Goal: Task Accomplishment & Management: Use online tool/utility

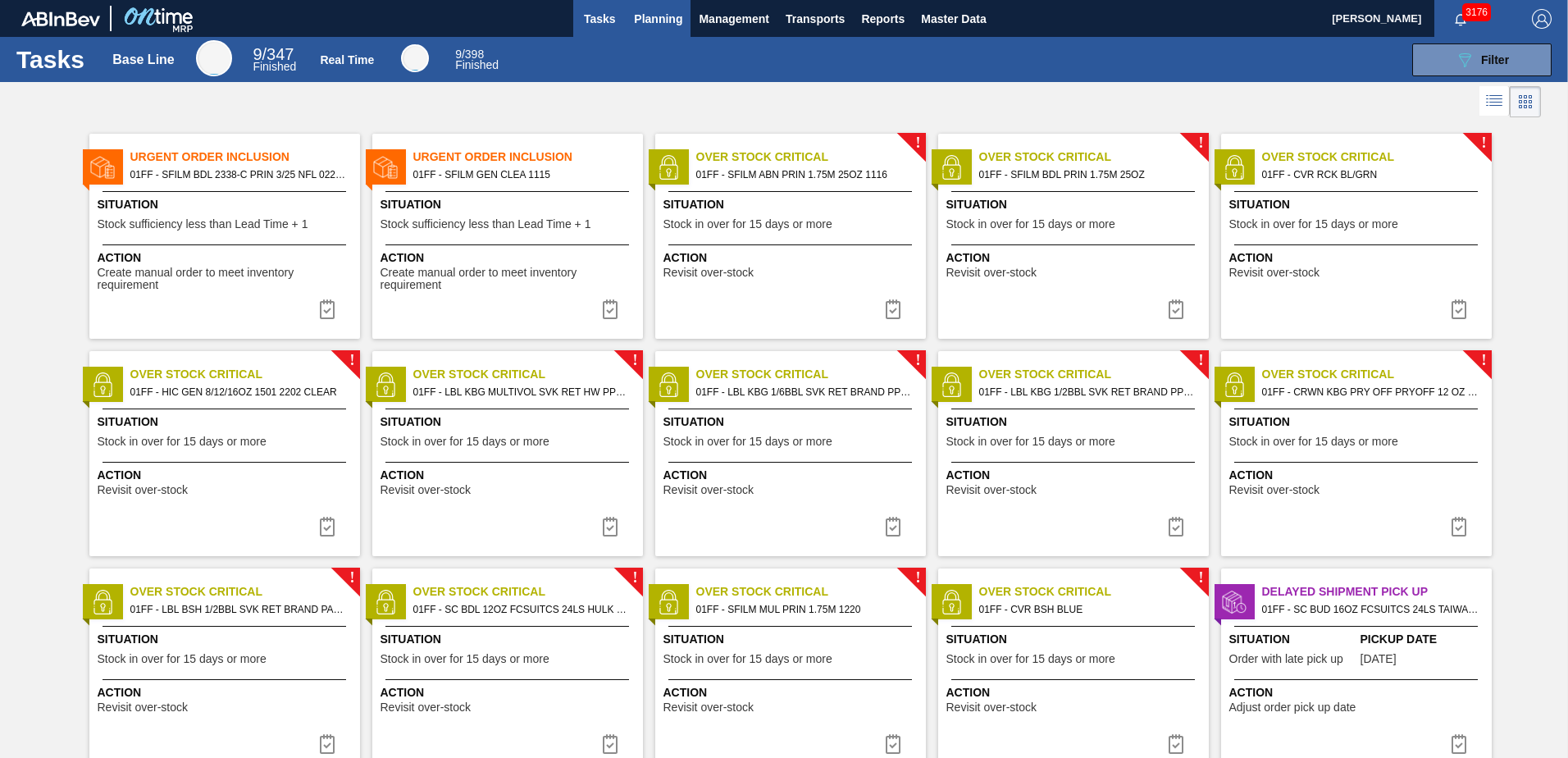
click at [675, 24] on span "Planning" at bounding box center [658, 19] width 48 height 20
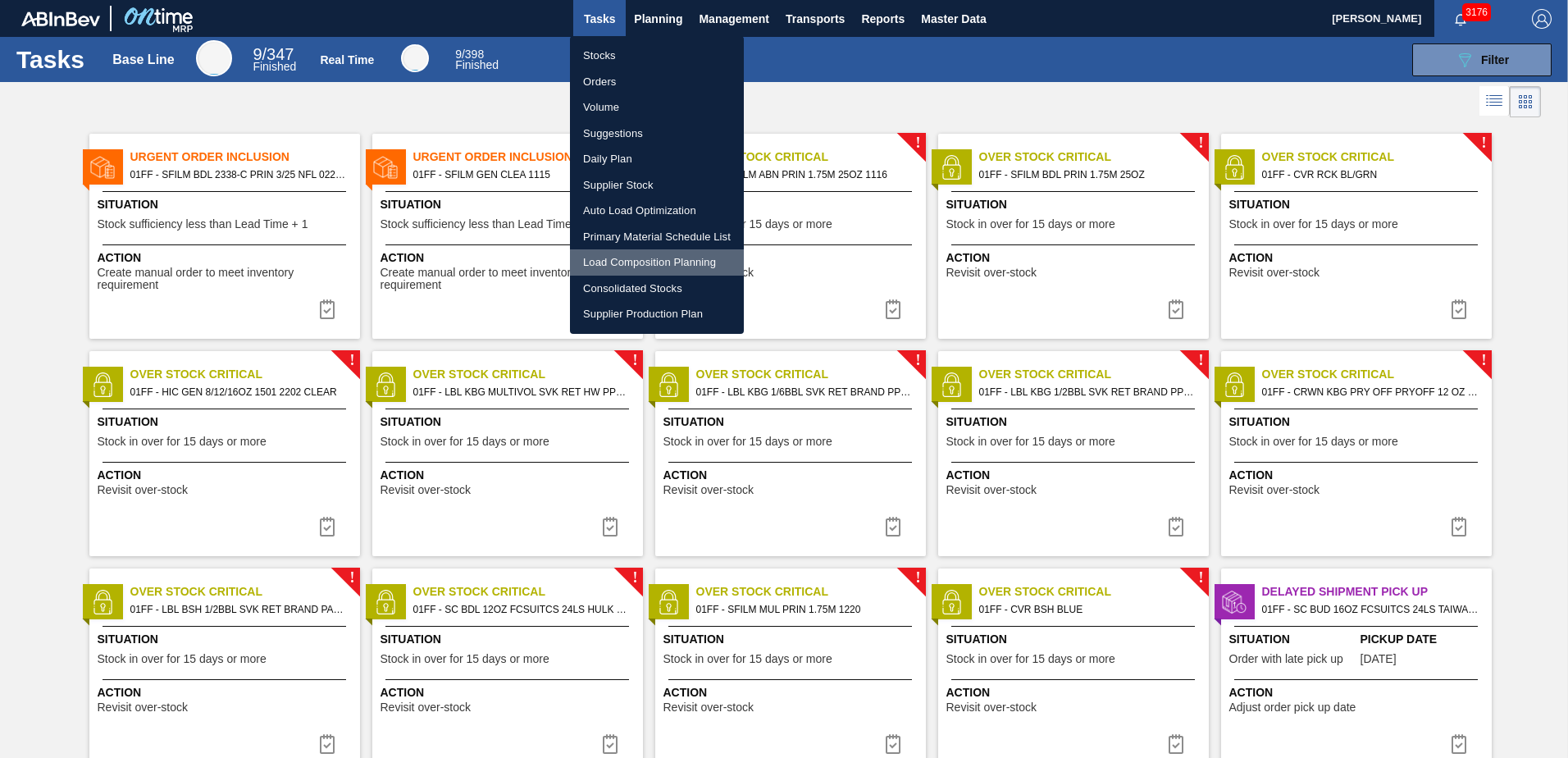
click at [674, 260] on li "Load Composition Planning" at bounding box center [657, 263] width 174 height 26
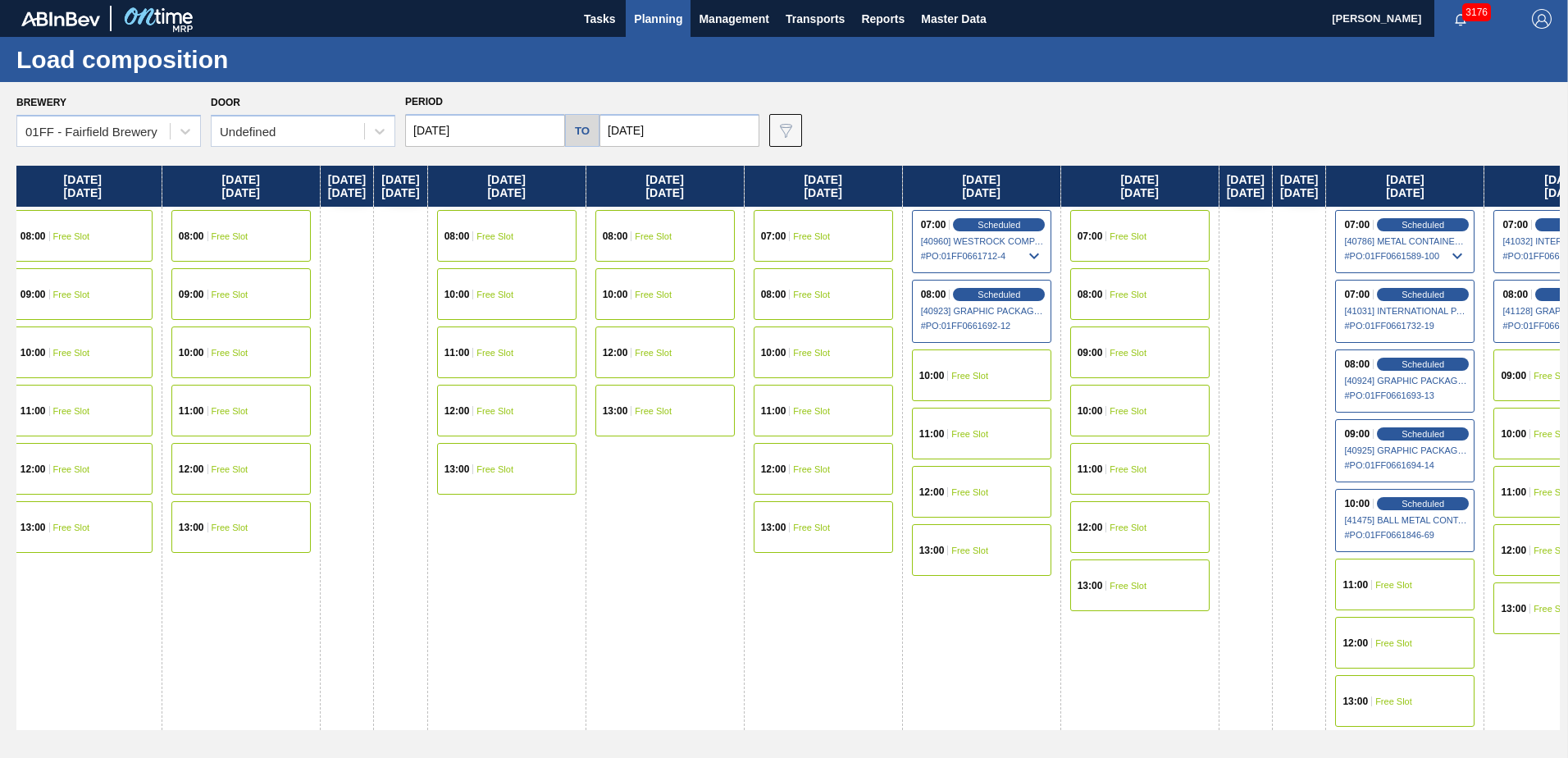
drag, startPoint x: 842, startPoint y: 194, endPoint x: 12, endPoint y: 172, distance: 830.3
click at [12, 172] on div "Brewery 01FF - Fairfield Brewery Door Undefined Period [DATE] to [DATE] Data vi…" at bounding box center [784, 420] width 1568 height 675
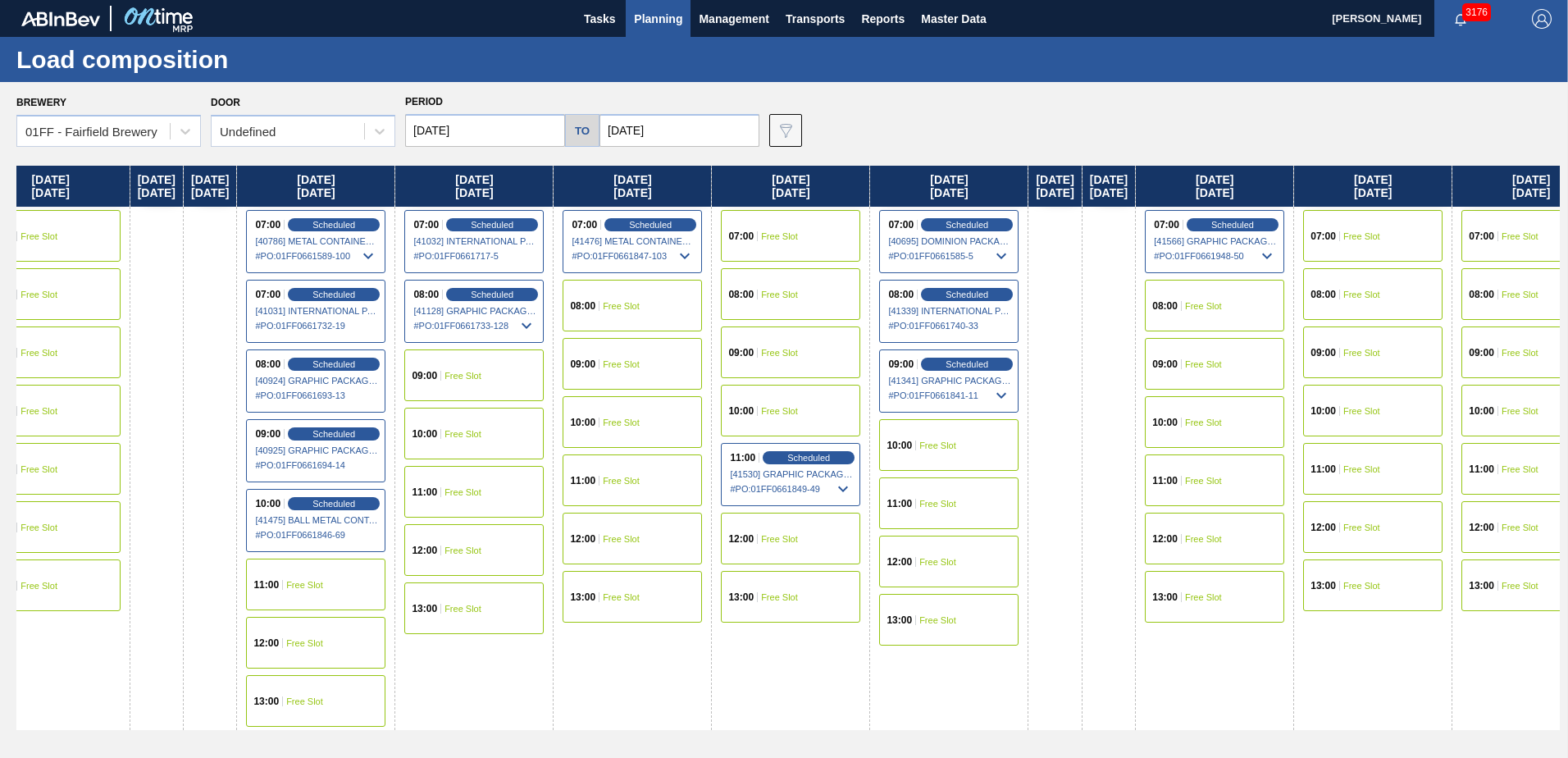
drag, startPoint x: 690, startPoint y: 146, endPoint x: 2, endPoint y: 93, distance: 690.0
click at [0, 0] on html "Tasks Planning Management Transports Reports Master Data [PERSON_NAME] 3176 Mar…" at bounding box center [784, 0] width 1568 height 0
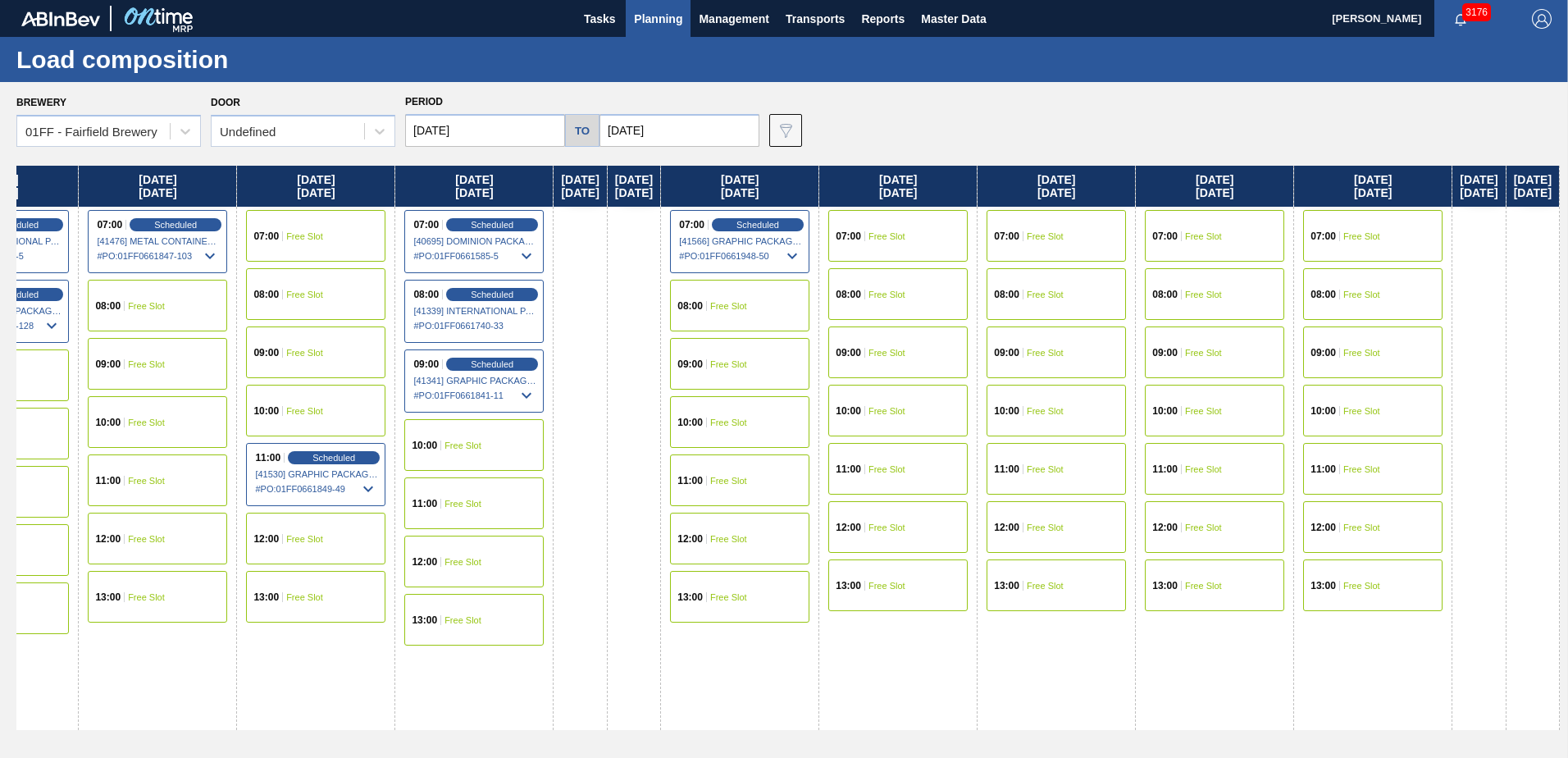
drag, startPoint x: 1265, startPoint y: 190, endPoint x: 118, endPoint y: 110, distance: 1149.8
click at [117, 111] on div "Brewery 01FF - Fairfield Brewery Door Undefined Period [DATE] to [DATE] Data vi…" at bounding box center [784, 420] width 1568 height 675
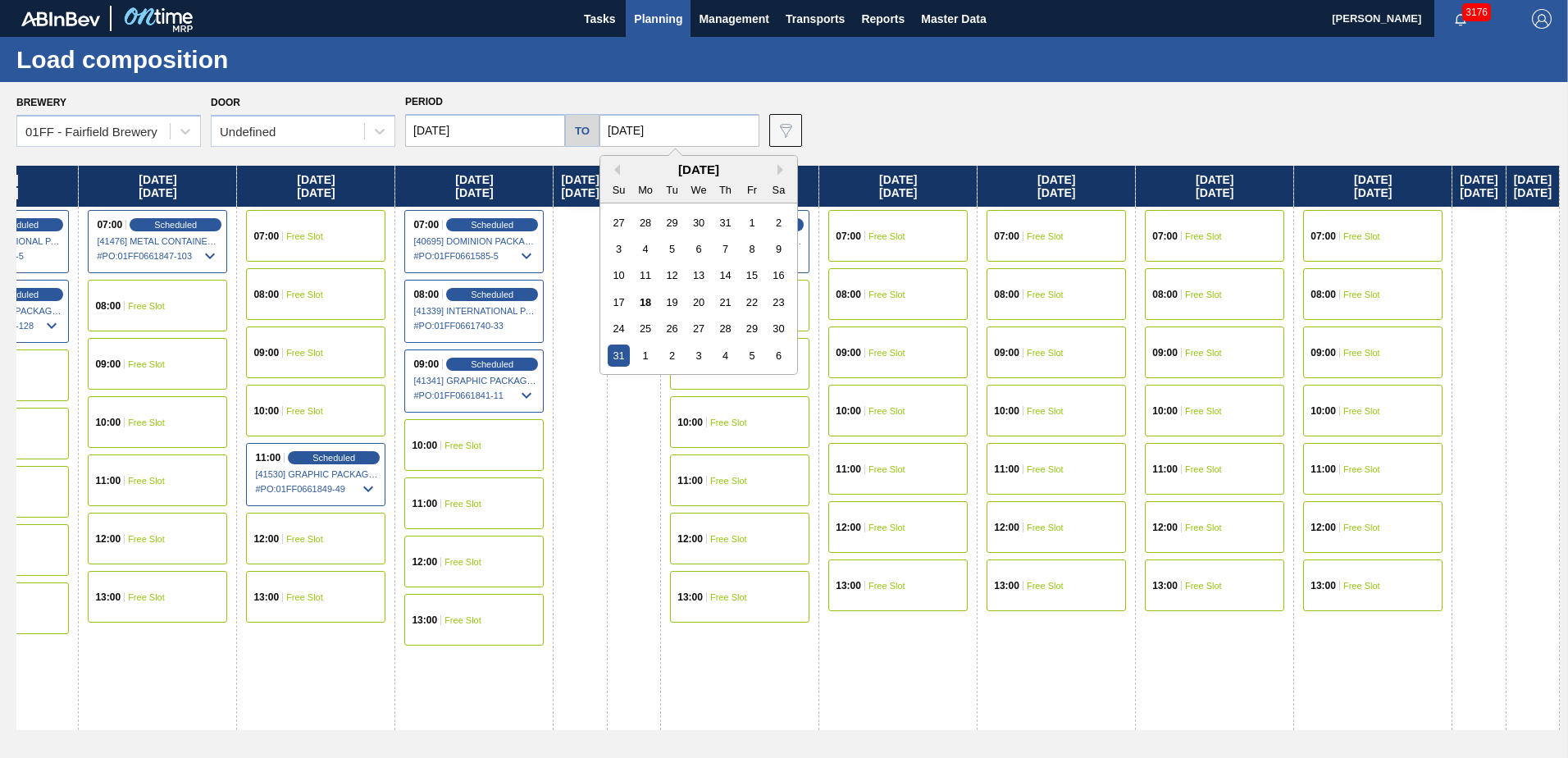
click at [714, 124] on input "[DATE]" at bounding box center [679, 130] width 160 height 33
click at [635, 355] on div "1" at bounding box center [645, 355] width 22 height 22
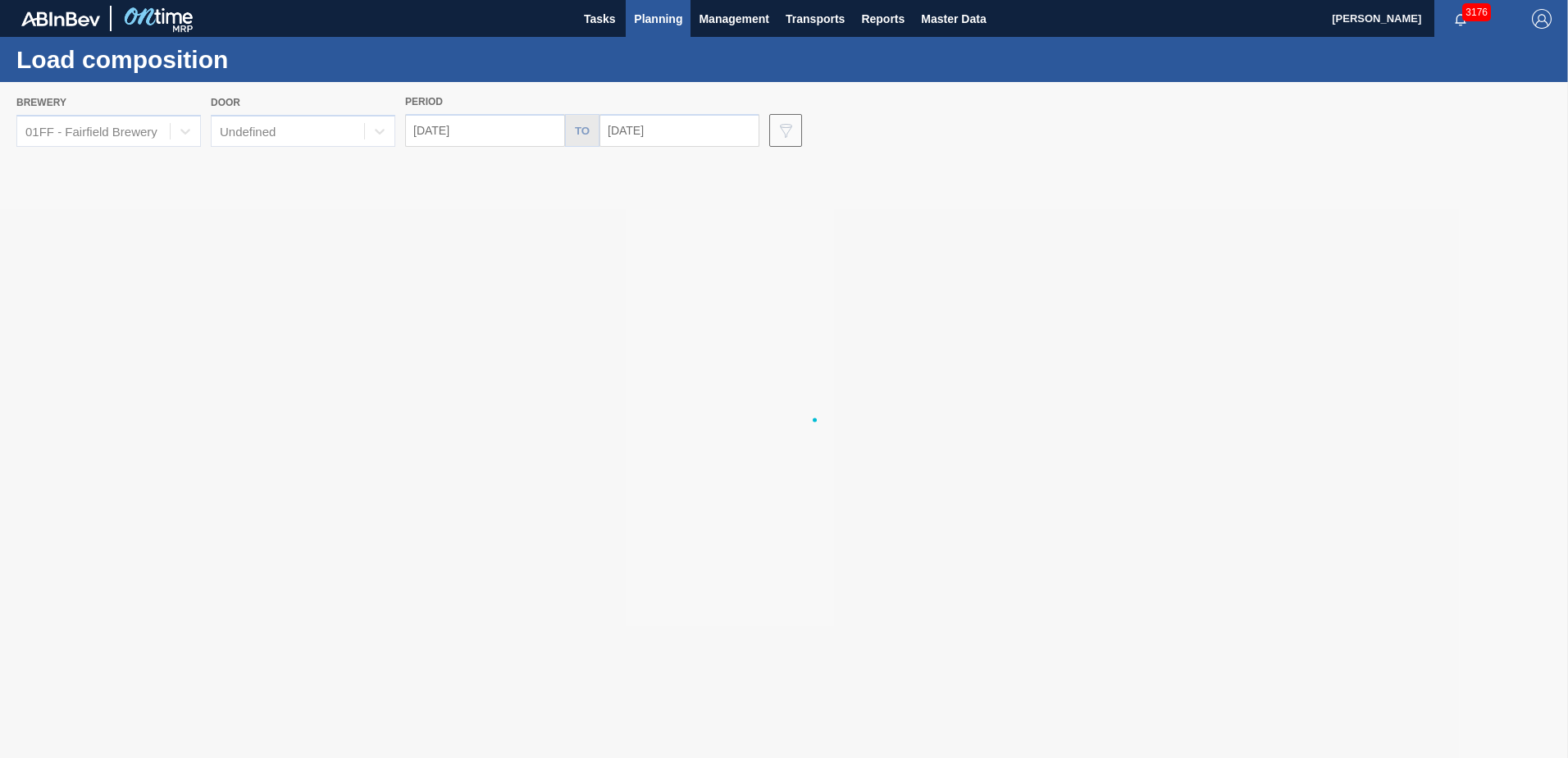
type input "[DATE]"
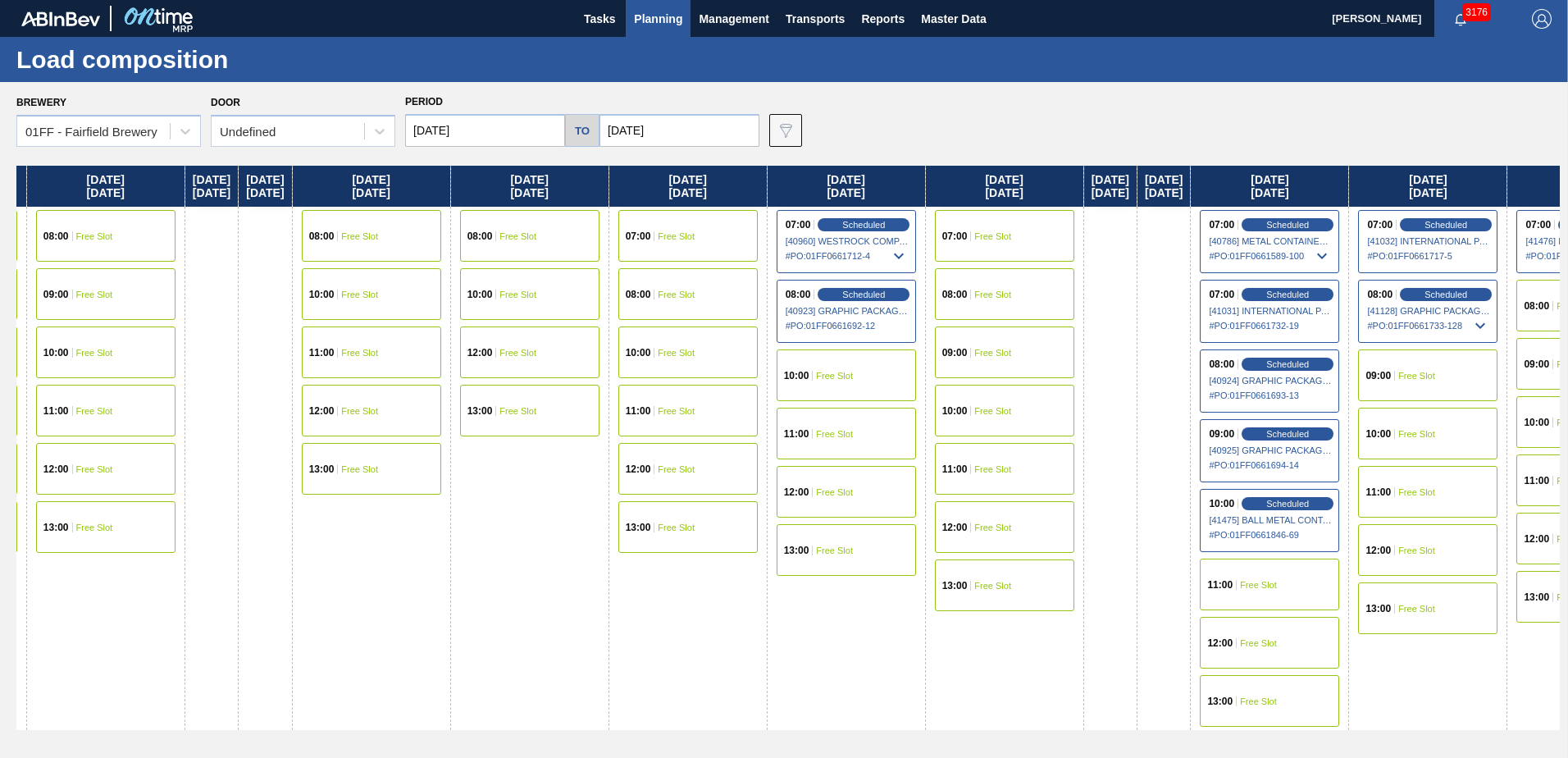
scroll to position [0, 1378]
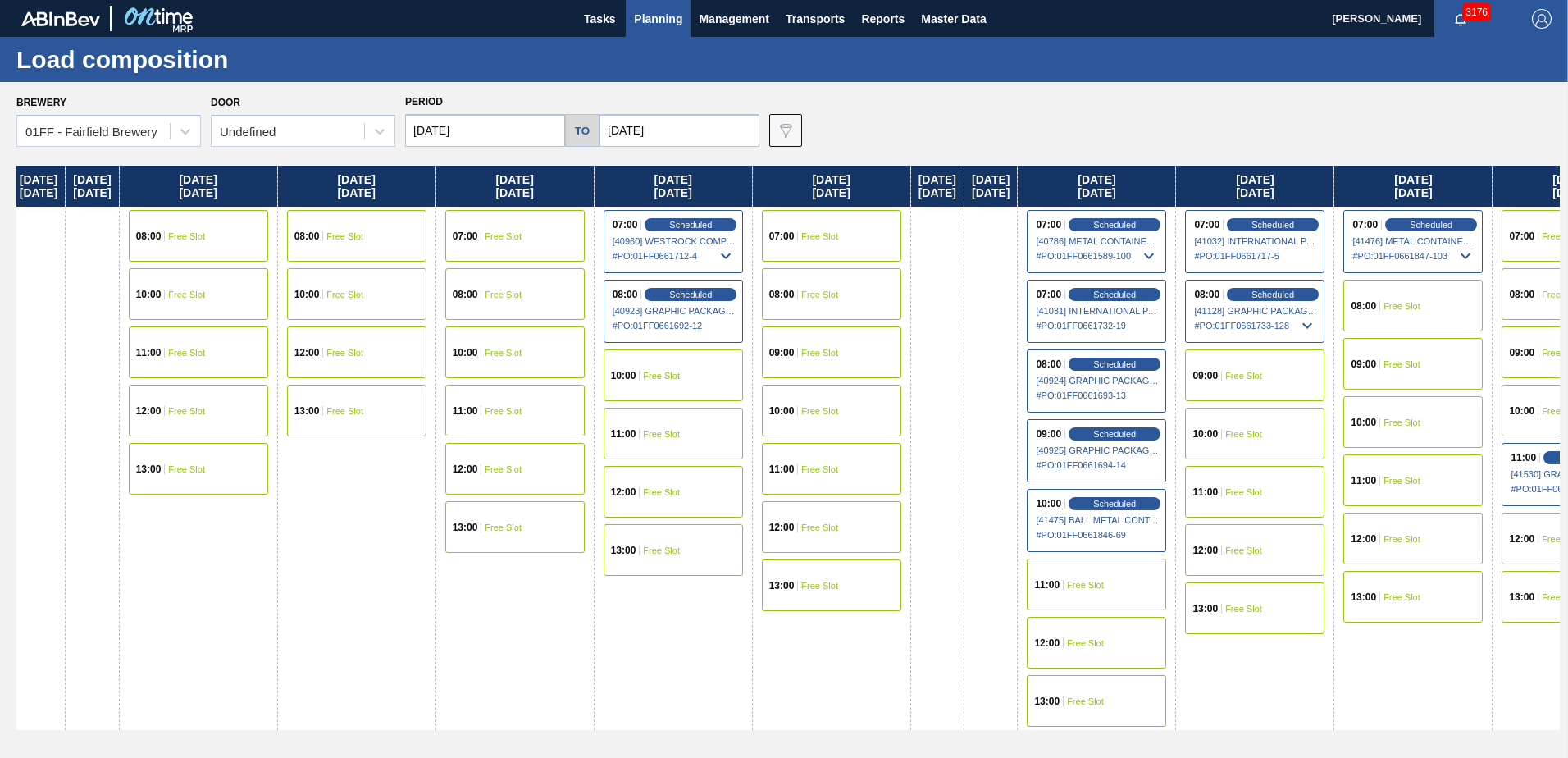
drag, startPoint x: 1391, startPoint y: 201, endPoint x: 0, endPoint y: 124, distance: 1393.1
click at [0, 0] on html "Tasks Planning Management Transports Reports Master Data [PERSON_NAME] 3176 Mar…" at bounding box center [784, 0] width 1568 height 0
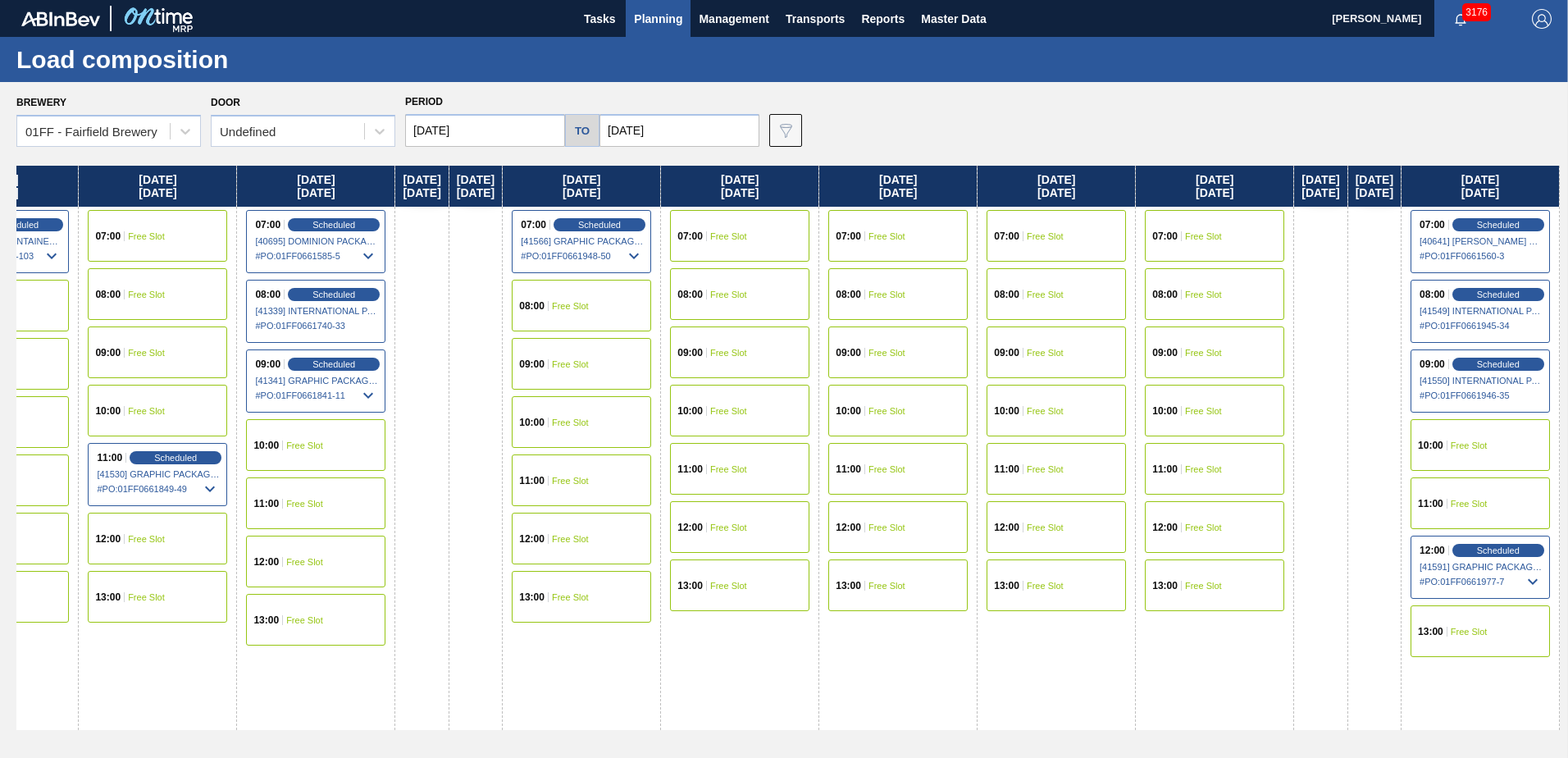
drag, startPoint x: 1478, startPoint y: 171, endPoint x: 33, endPoint y: -3, distance: 1455.4
click at [33, 0] on html "Tasks Planning Management Transports Reports Master Data [PERSON_NAME] 3176 Mar…" at bounding box center [784, 0] width 1568 height 0
click at [483, 136] on input "[DATE]" at bounding box center [485, 130] width 160 height 33
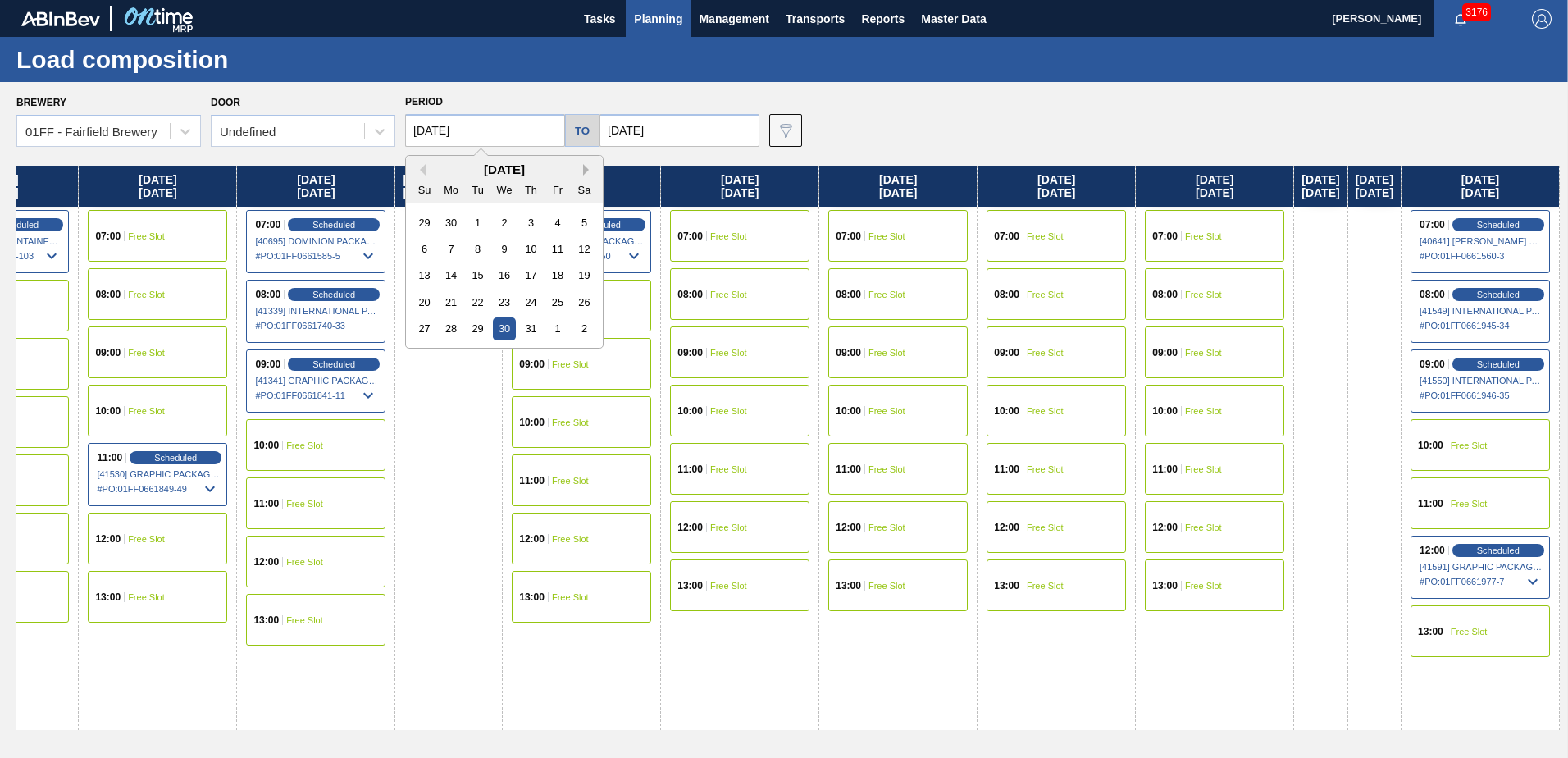
click at [583, 172] on button "Next Month" at bounding box center [589, 170] width 11 height 11
click at [449, 297] on div "18" at bounding box center [450, 302] width 22 height 22
type input "[DATE]"
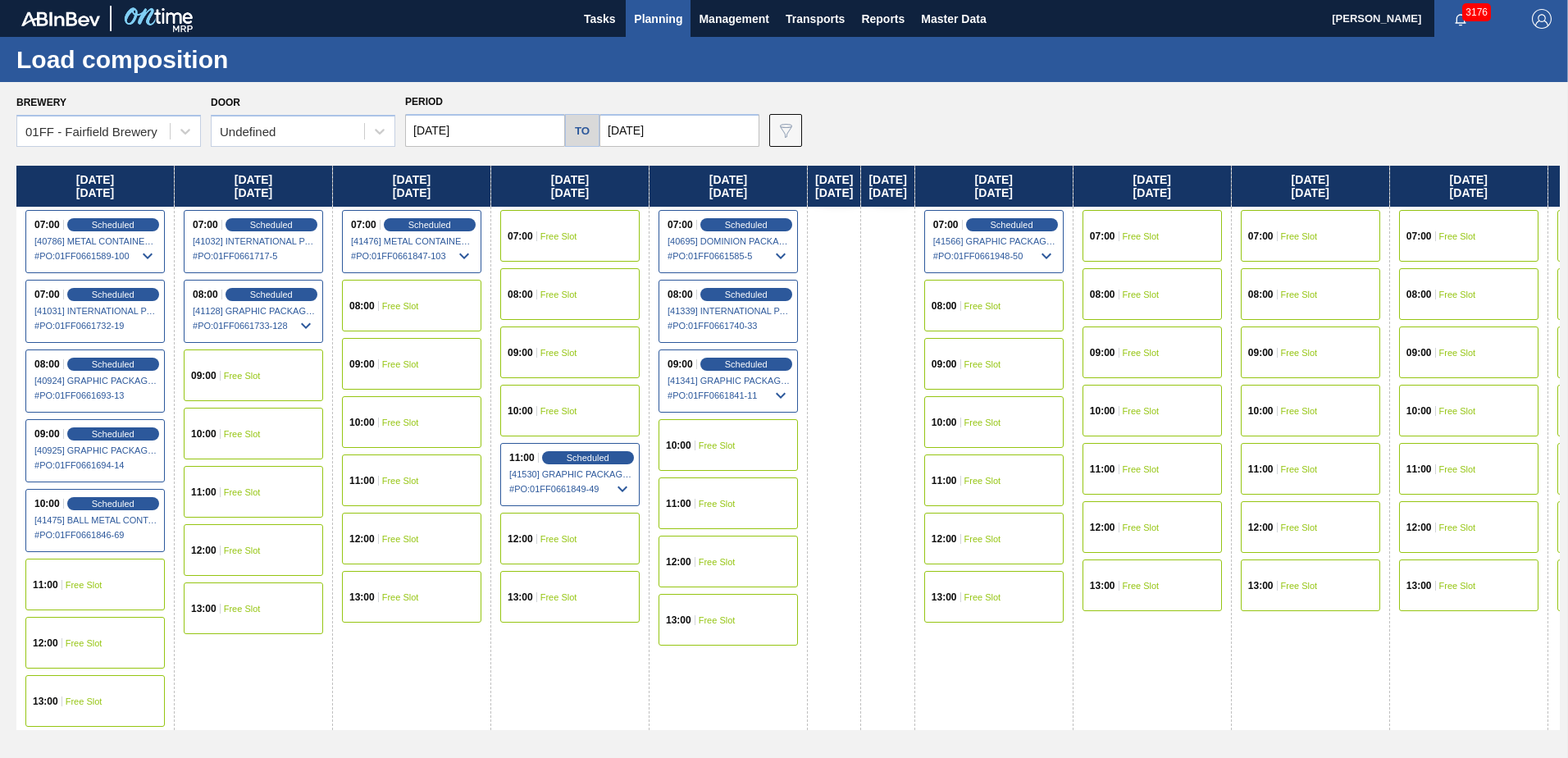
scroll to position [0, 490]
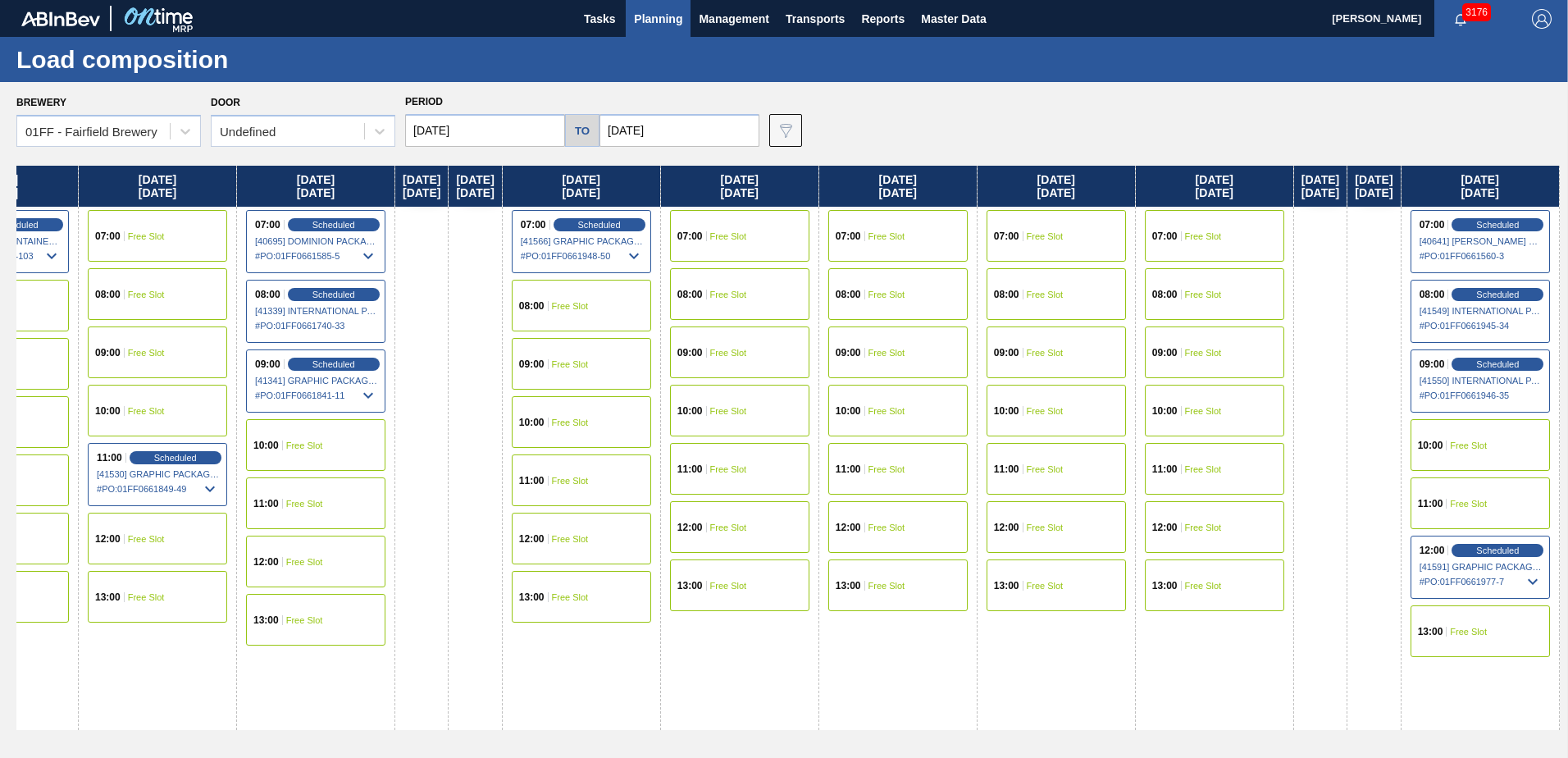
drag, startPoint x: 1261, startPoint y: 185, endPoint x: -3, endPoint y: -35, distance: 1283.0
click at [0, 0] on html "Tasks Planning Management Transports Reports Master Data [PERSON_NAME] 3176 Mar…" at bounding box center [784, 0] width 1568 height 0
click at [1518, 578] on span "# PO : 01FF0661977-7" at bounding box center [1480, 582] width 123 height 20
click at [1494, 626] on span "01FF0661981-60" at bounding box center [1493, 626] width 100 height 9
click at [1528, 579] on icon at bounding box center [1532, 582] width 9 height 6
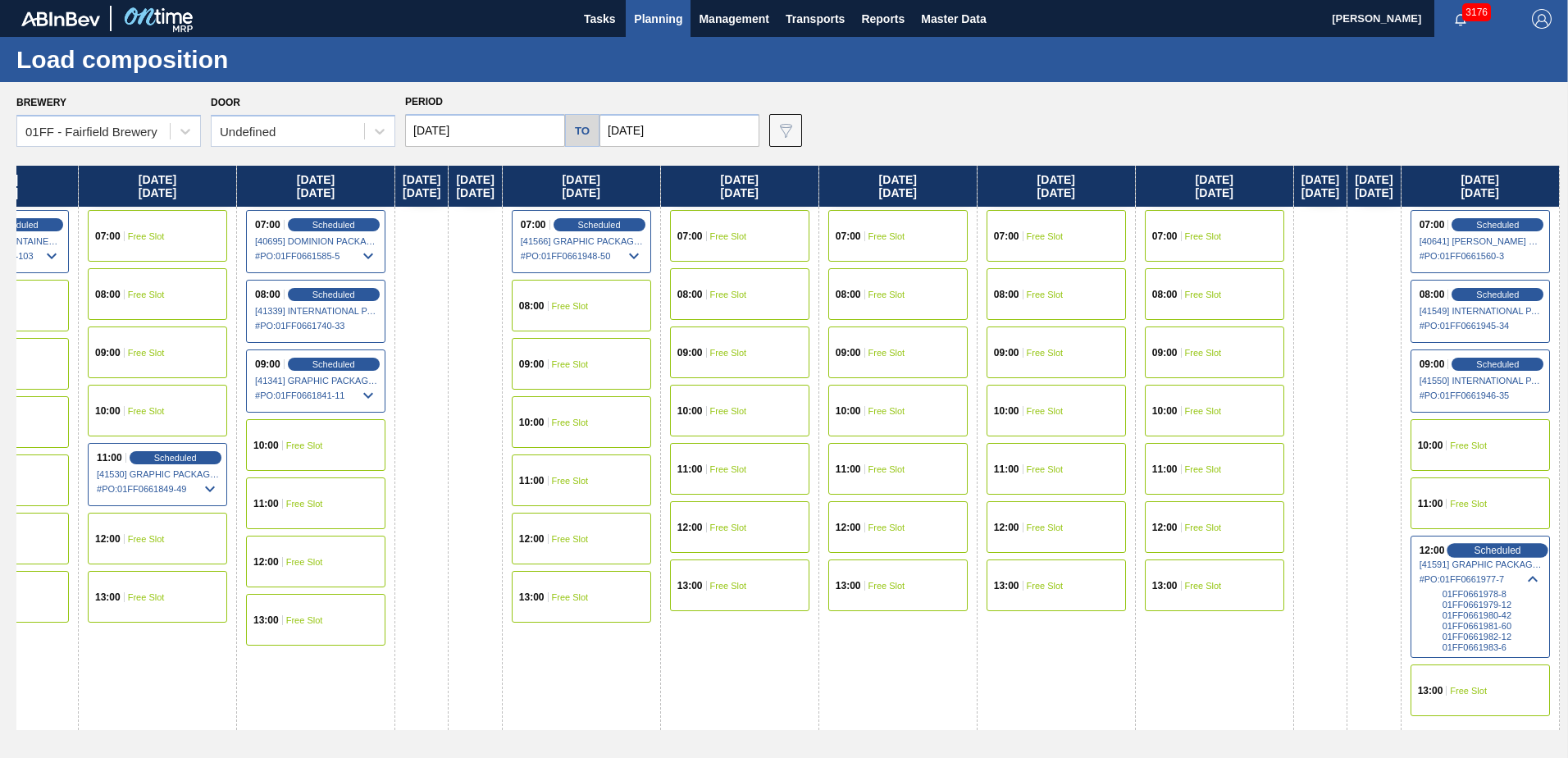
click at [1478, 555] on span "Scheduled" at bounding box center [1498, 550] width 47 height 10
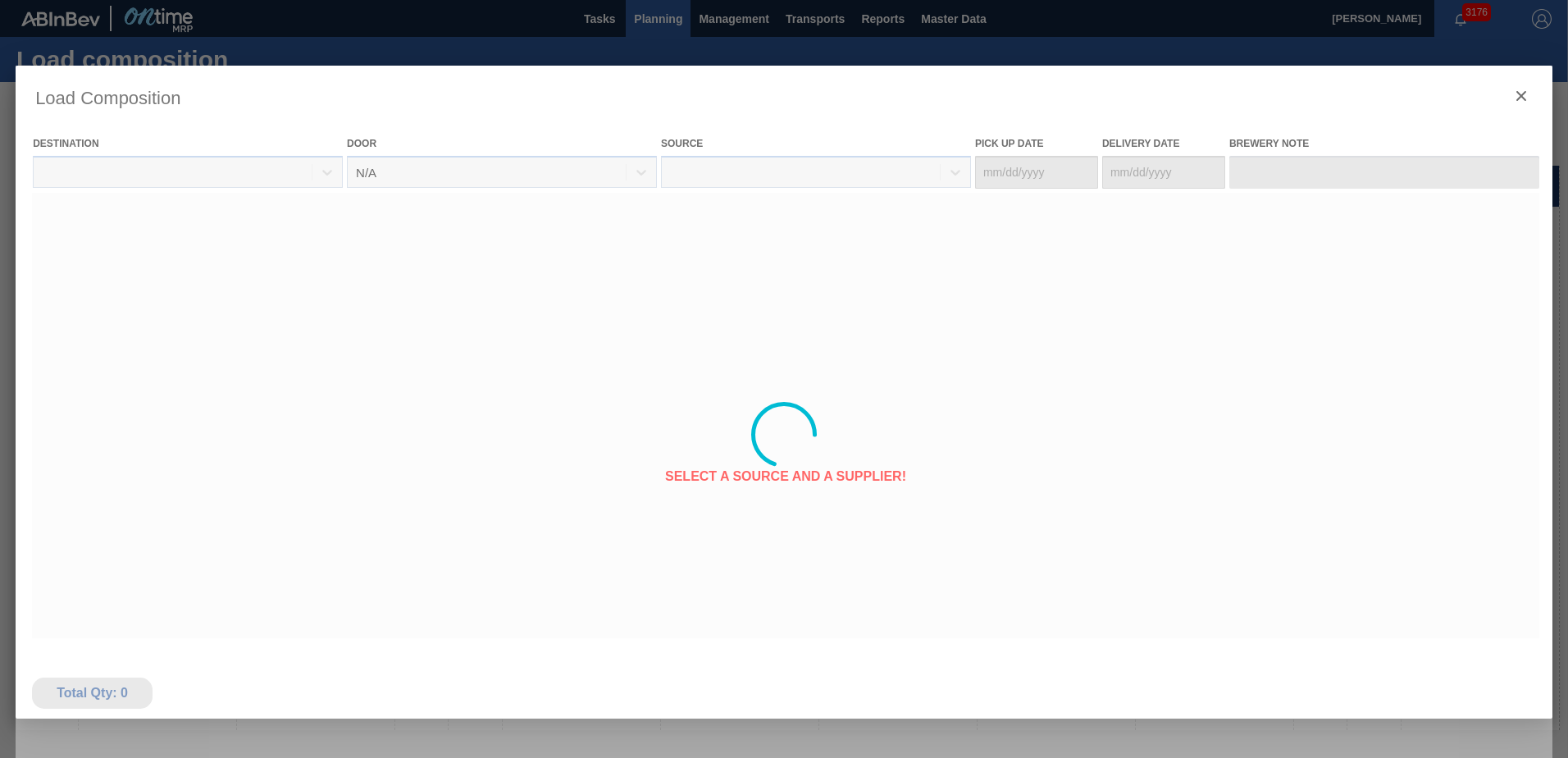
type Date "[DATE]"
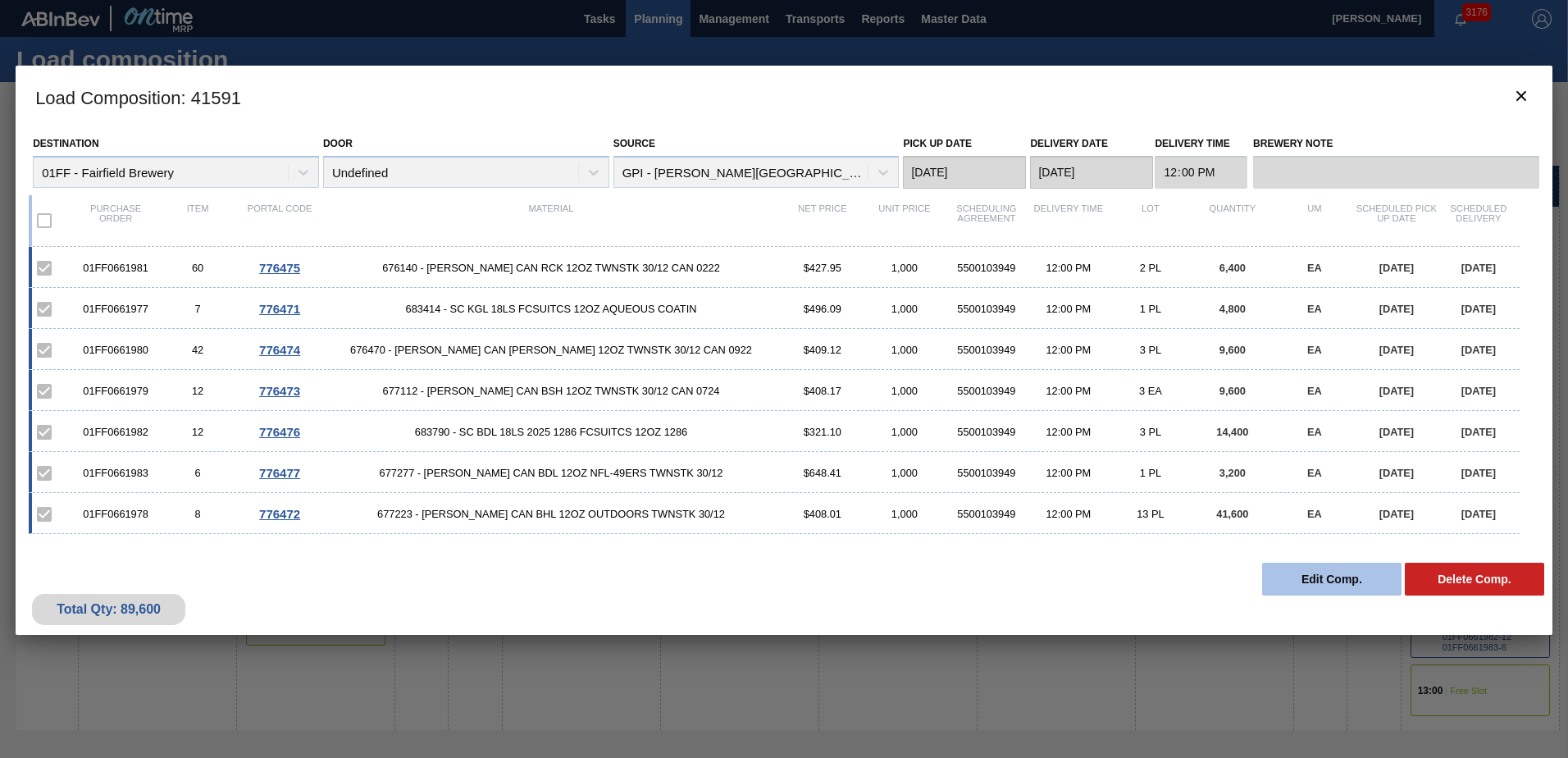
click at [1325, 579] on button "Edit Comp." at bounding box center [1331, 579] width 139 height 33
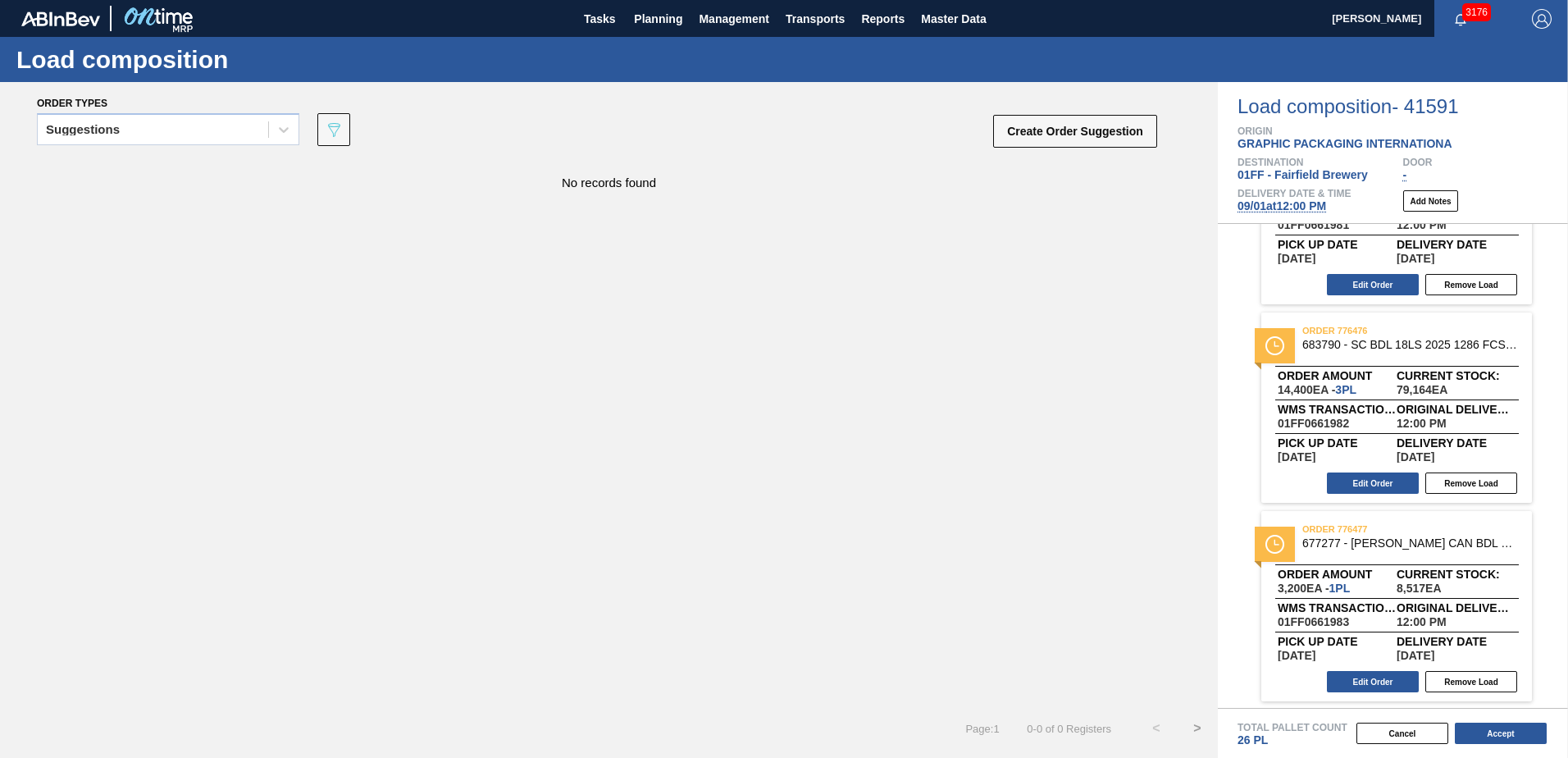
scroll to position [914, 0]
click at [1389, 675] on button "Edit Order" at bounding box center [1372, 680] width 91 height 22
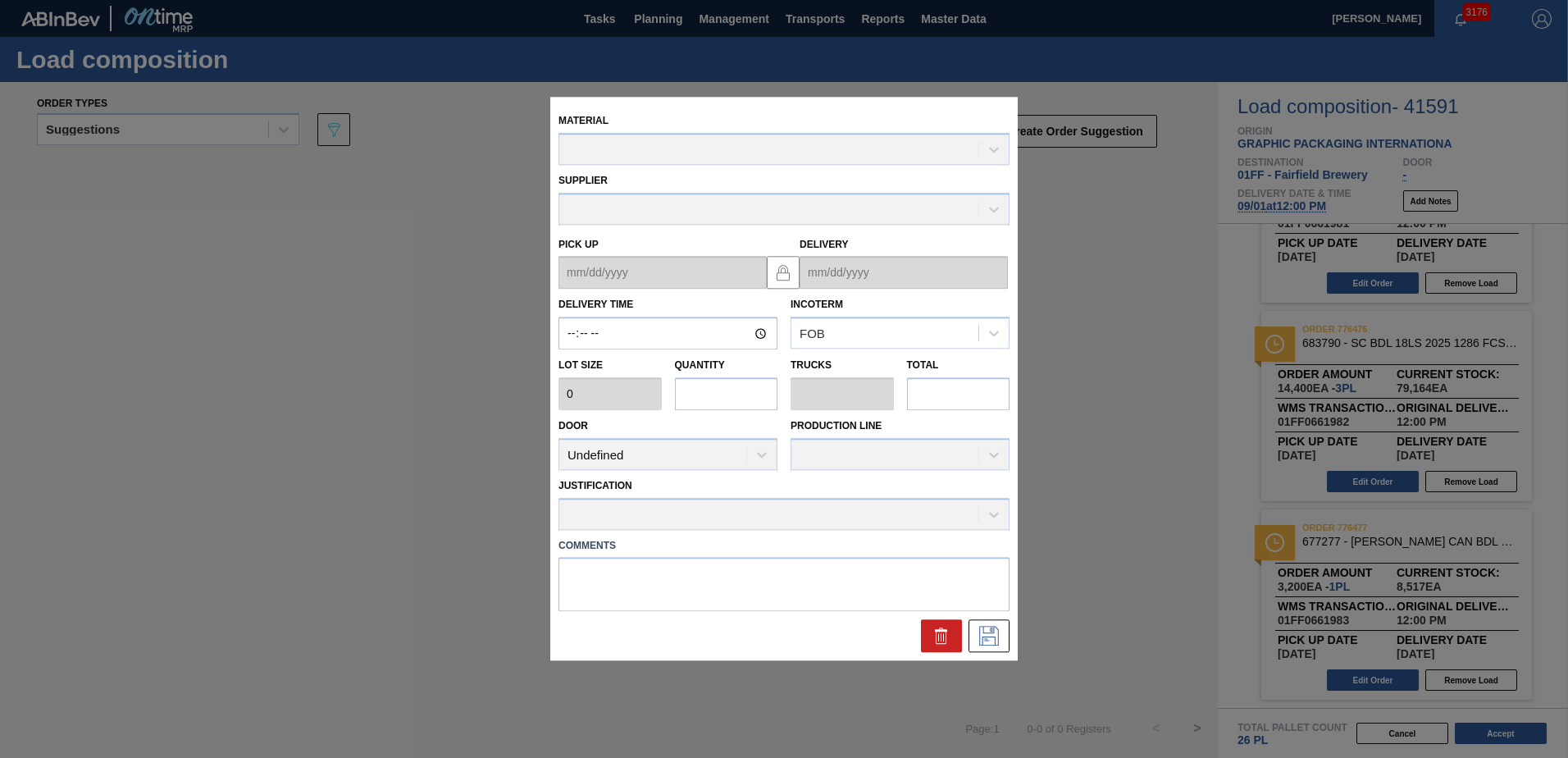
type input "12:00:00"
type input "3,200"
type input "1"
type input "0.038"
type input "3,200"
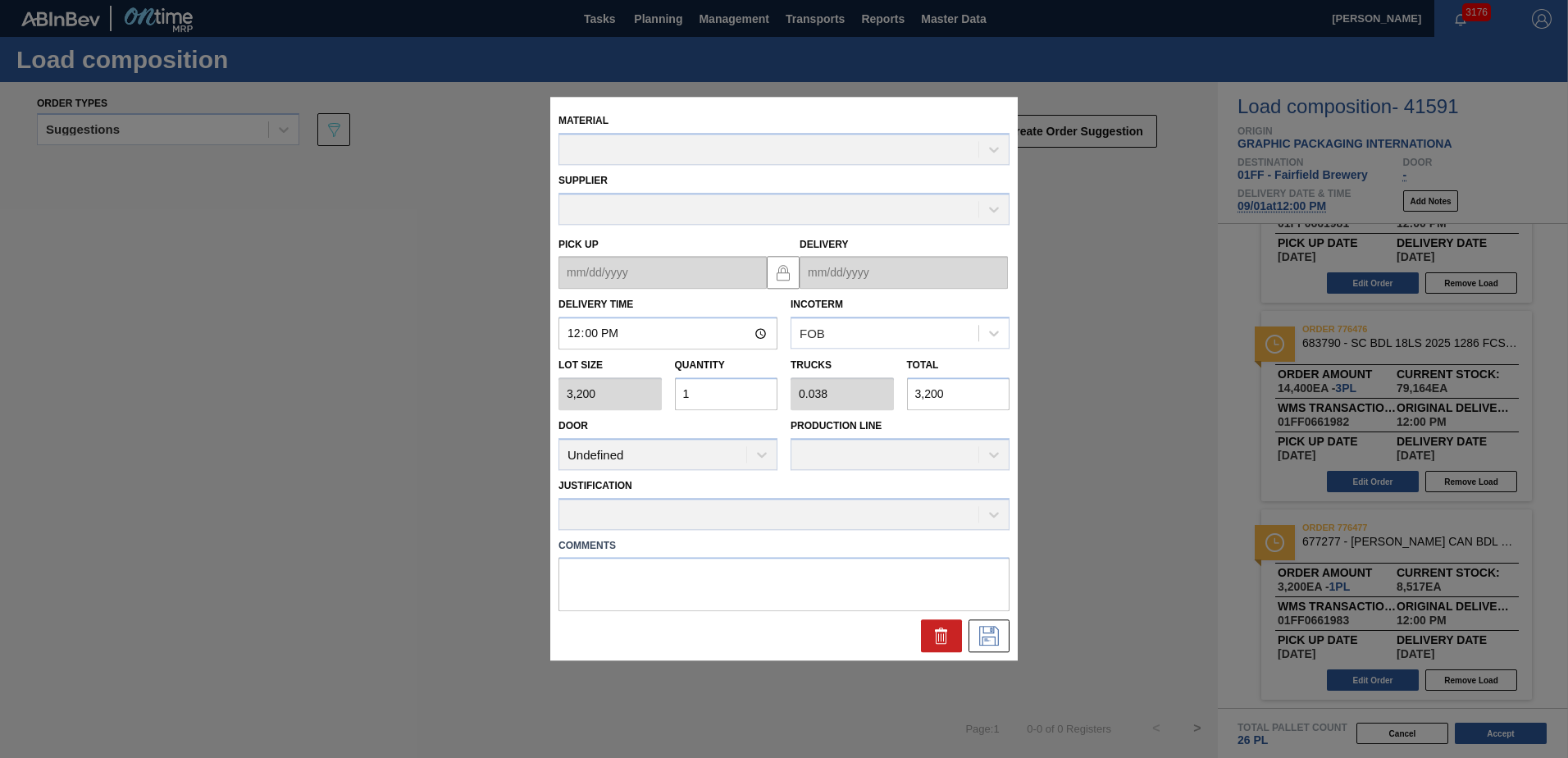
type up "[DATE]"
type input "[DATE]"
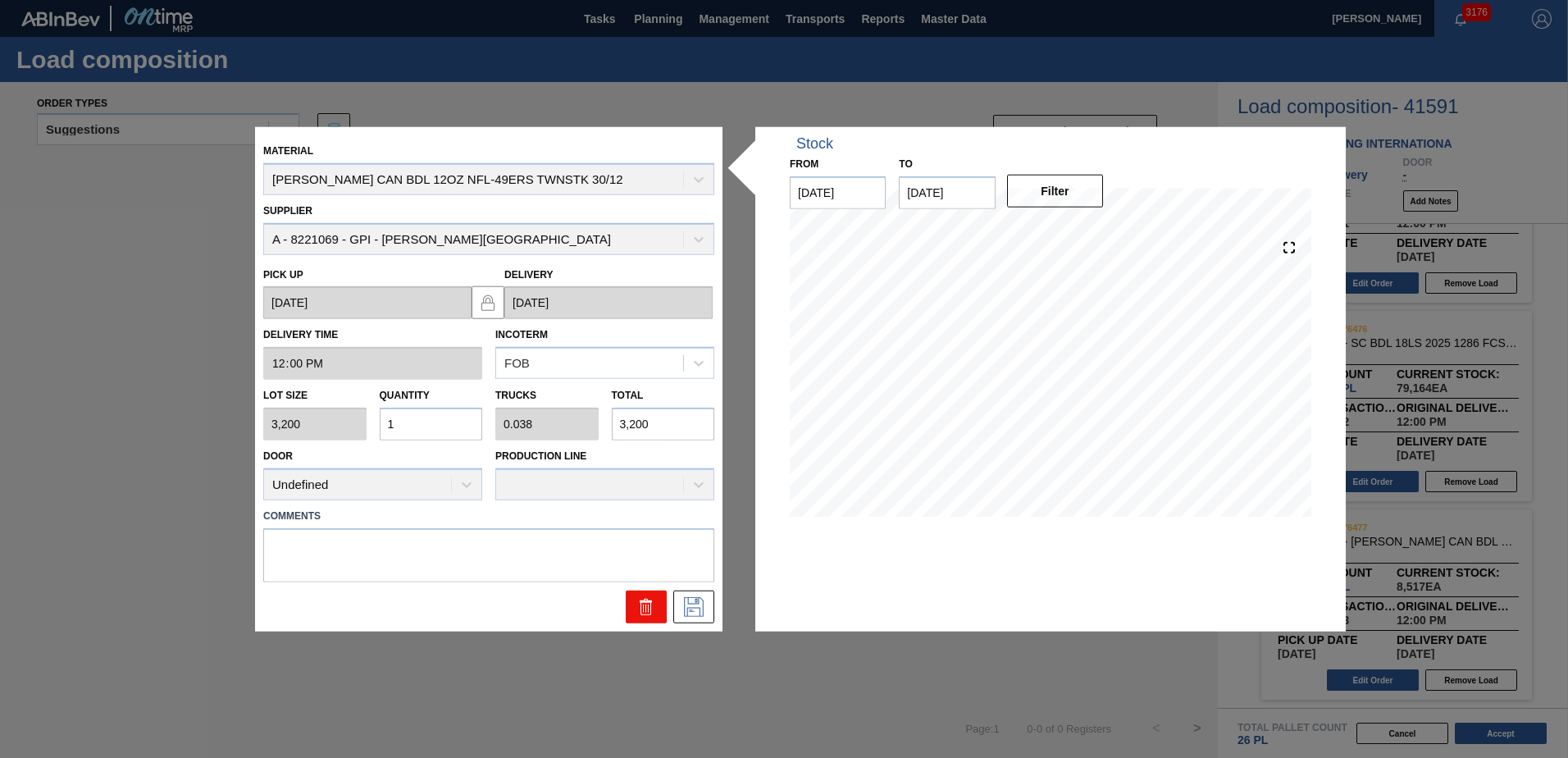
click at [642, 606] on icon at bounding box center [645, 606] width 20 height 20
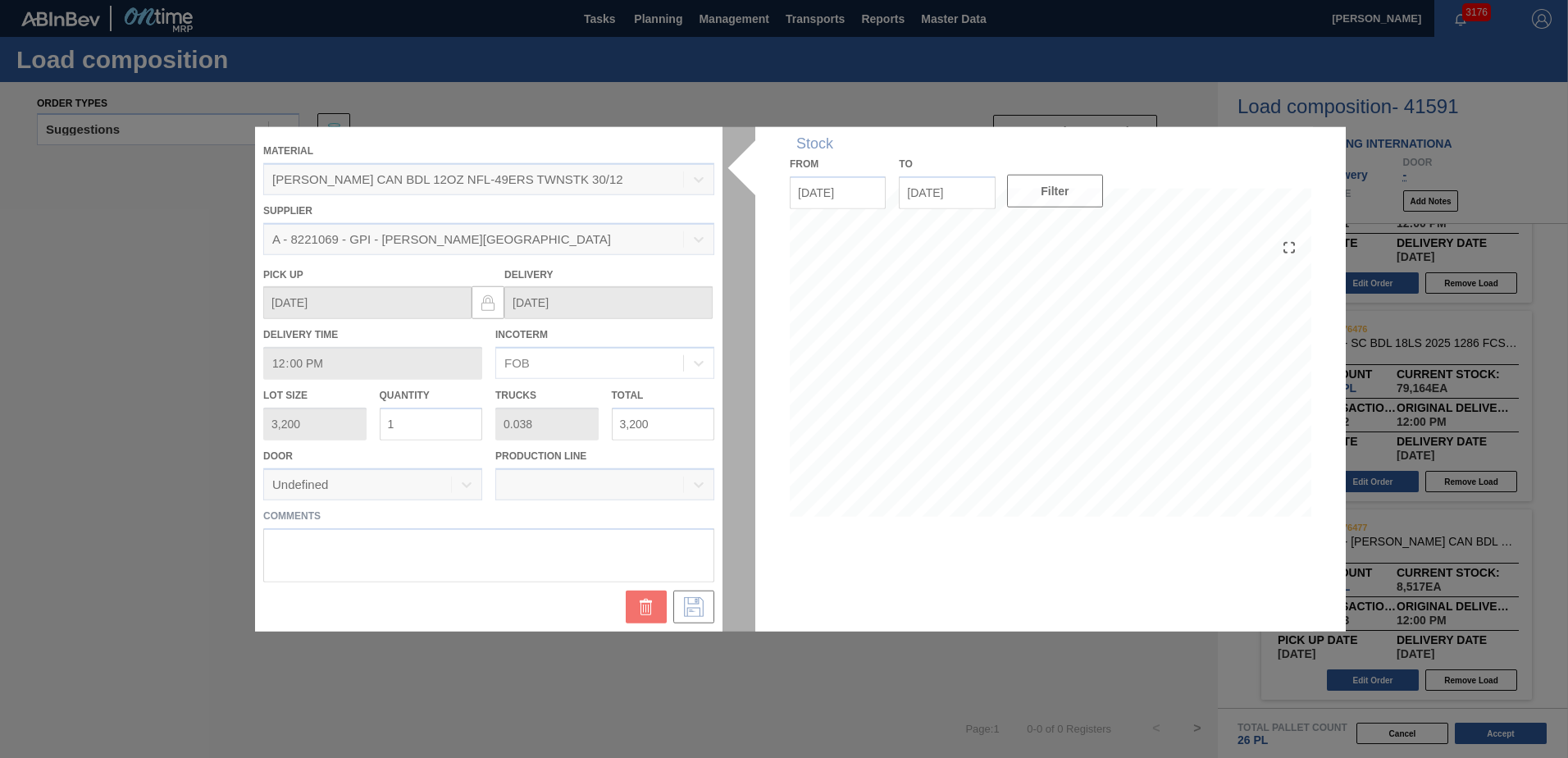
scroll to position [716, 0]
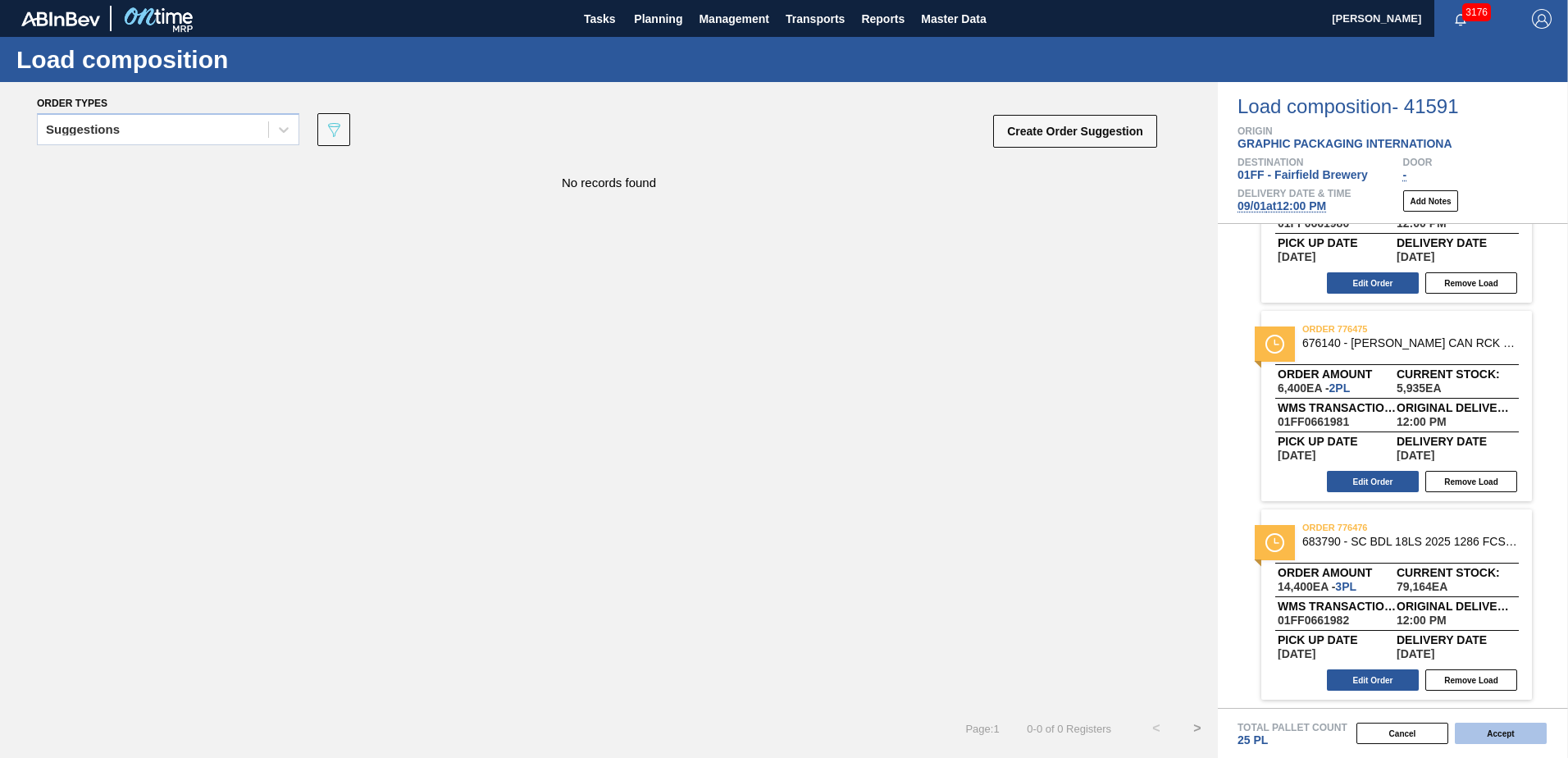
click at [1522, 735] on button "Accept" at bounding box center [1500, 733] width 91 height 22
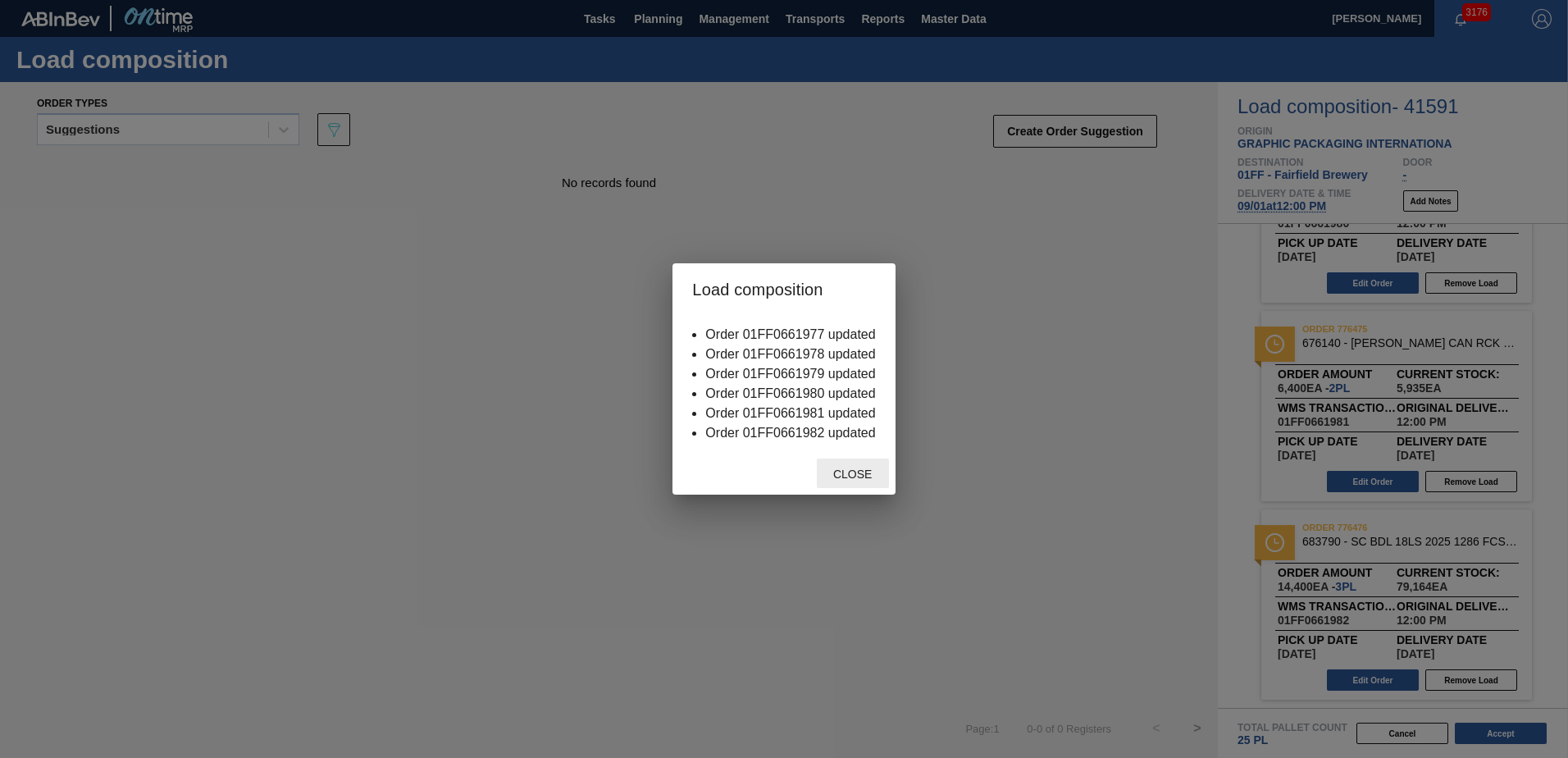
click at [854, 476] on span "Close" at bounding box center [852, 474] width 65 height 13
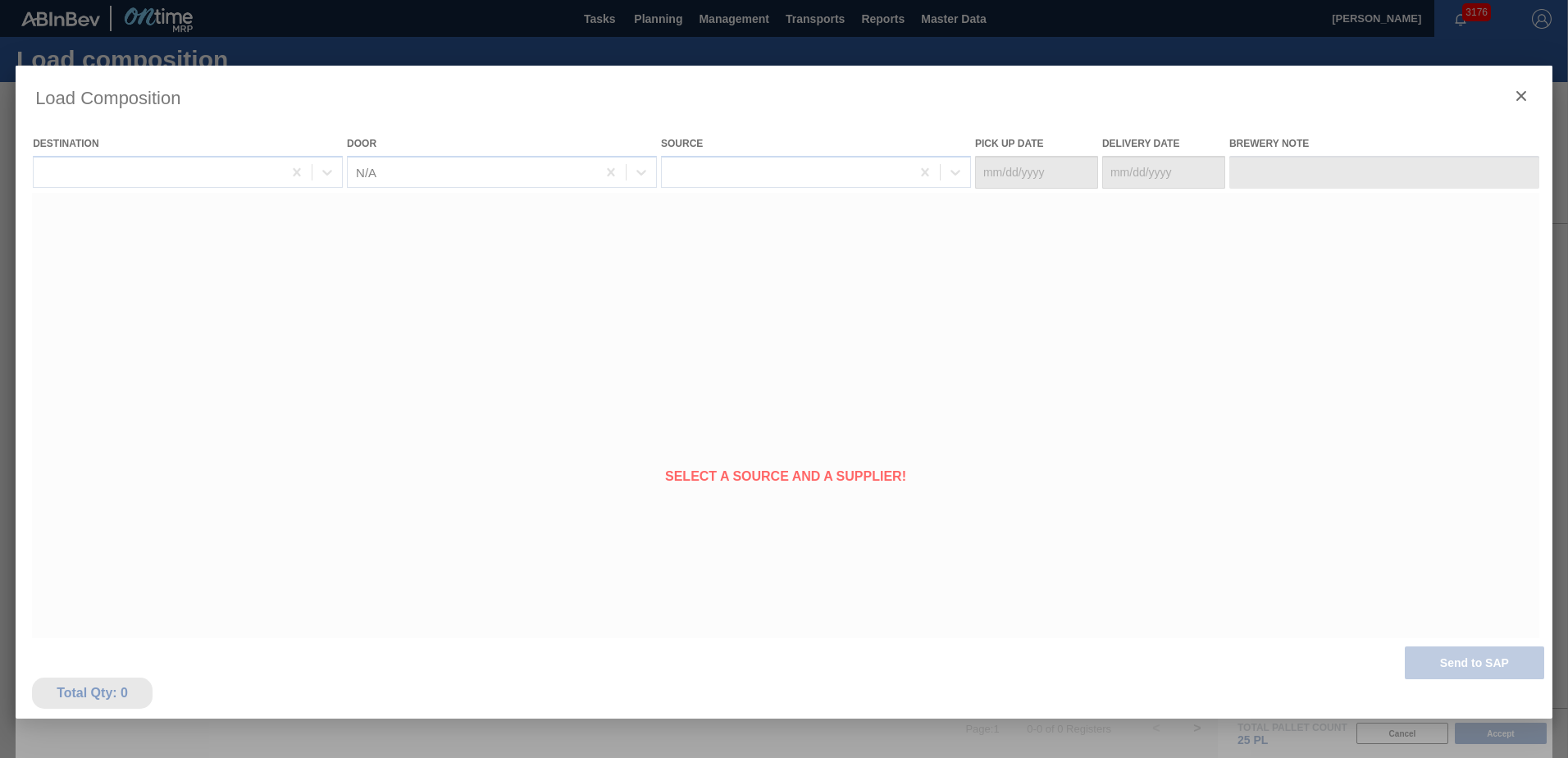
type Date "[DATE]"
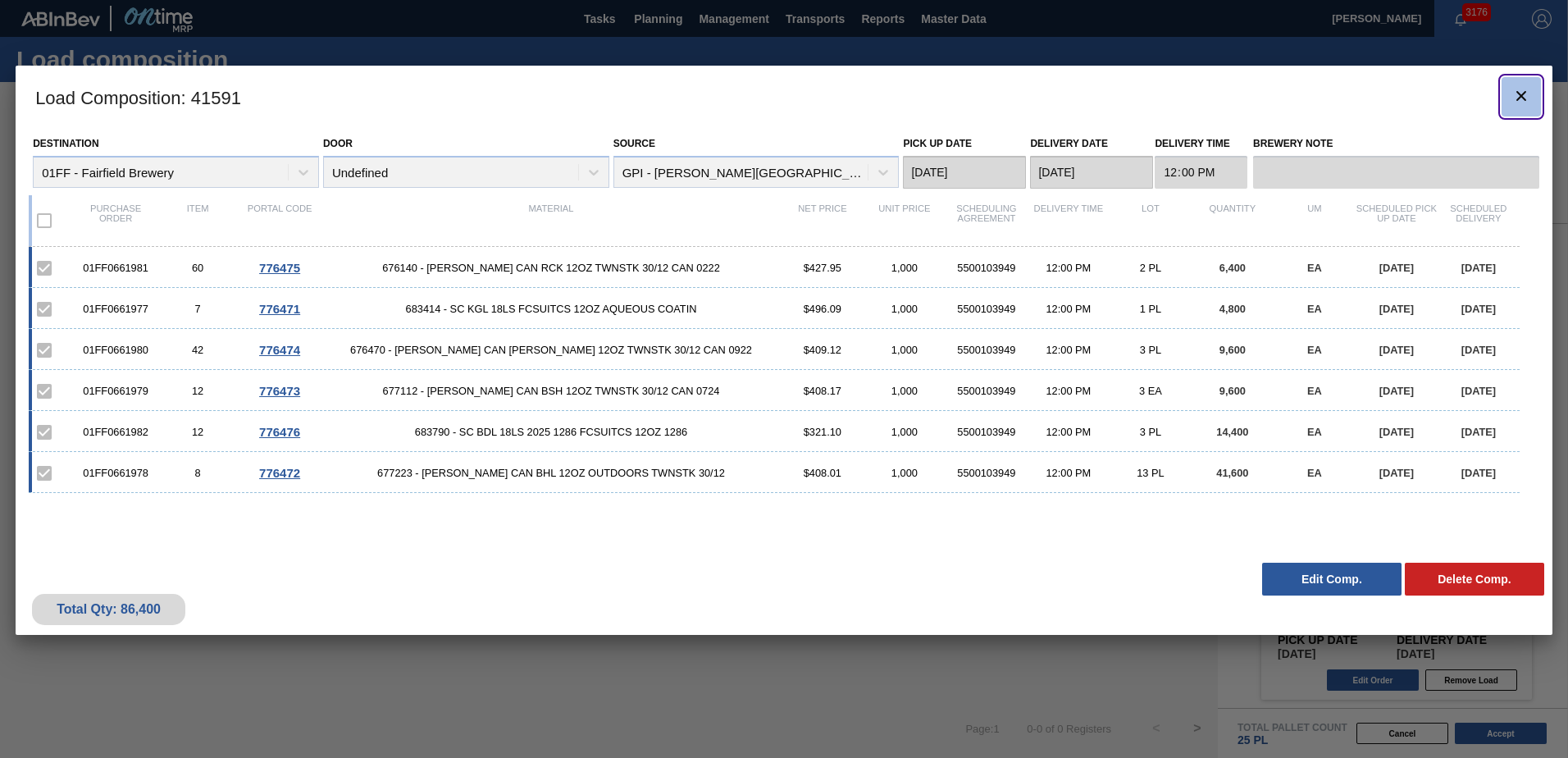
click at [1519, 90] on icon "botão de ícone" at bounding box center [1521, 95] width 20 height 20
